Goal: Information Seeking & Learning: Find specific page/section

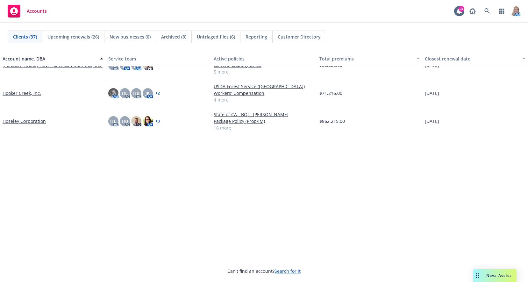
scroll to position [149, 0]
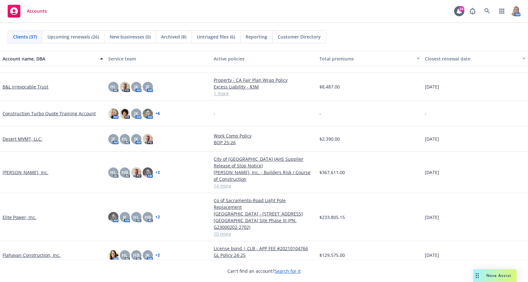
click at [44, 252] on link "Flahavan Construction, Inc." at bounding box center [32, 255] width 58 height 7
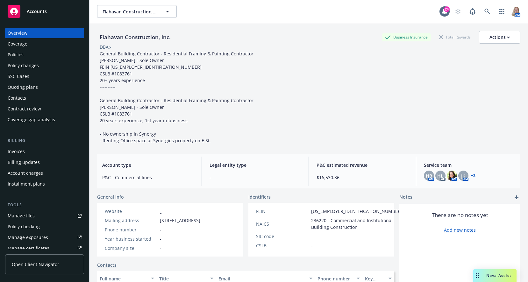
click at [25, 57] on div "Policies" at bounding box center [45, 55] width 74 height 10
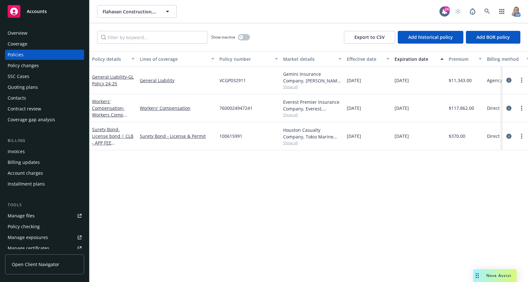
click at [134, 203] on div "Policy details Lines of coverage Policy number Market details Effective date Ex…" at bounding box center [308, 166] width 438 height 231
